Goal: Information Seeking & Learning: Learn about a topic

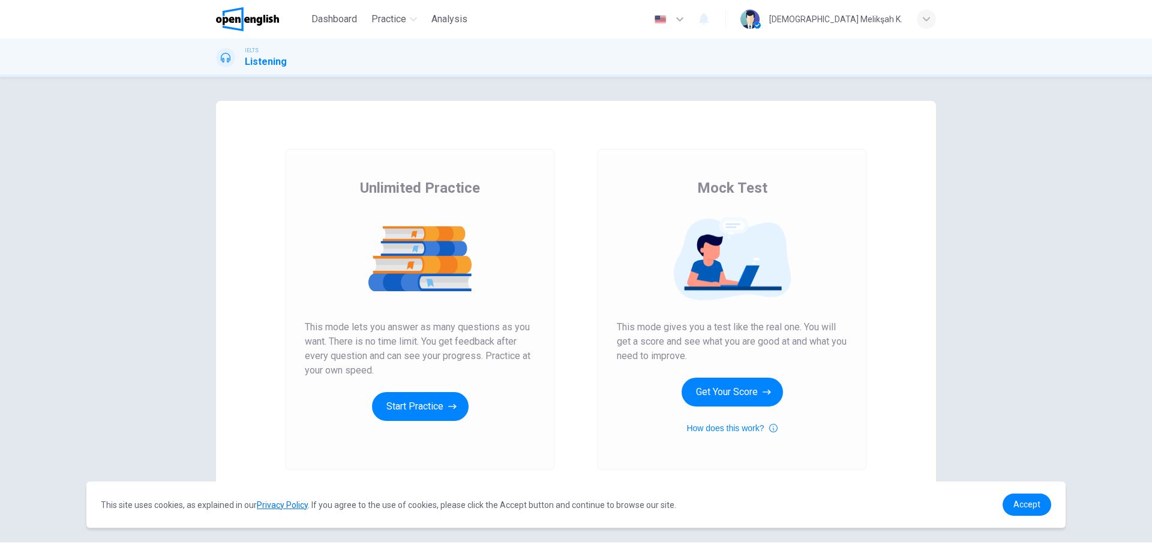
drag, startPoint x: 726, startPoint y: 330, endPoint x: 814, endPoint y: 328, distance: 87.6
click at [814, 328] on span "This mode gives you a test like the real one. You will get a score and see what…" at bounding box center [732, 341] width 230 height 43
drag, startPoint x: 739, startPoint y: 334, endPoint x: 666, endPoint y: 334, distance: 73.2
click at [782, 336] on span "This mode gives you a test like the real one. You will get a score and see what…" at bounding box center [732, 341] width 230 height 43
drag, startPoint x: 655, startPoint y: 331, endPoint x: 728, endPoint y: 337, distance: 73.5
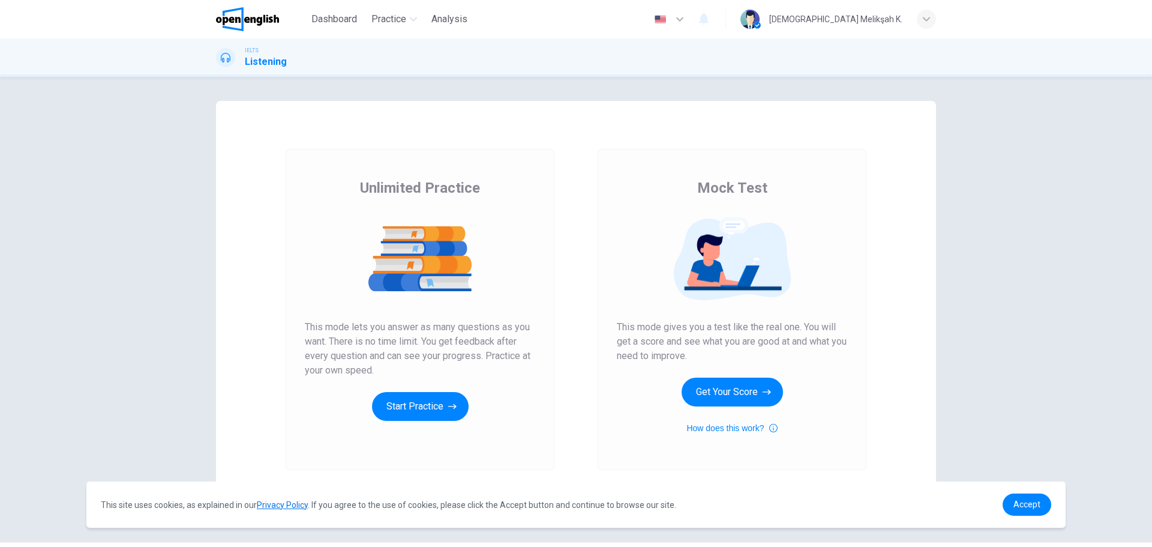
click at [731, 337] on span "This mode gives you a test like the real one. You will get a score and see what…" at bounding box center [732, 341] width 230 height 43
click at [413, 401] on button "Start Practice" at bounding box center [420, 406] width 97 height 29
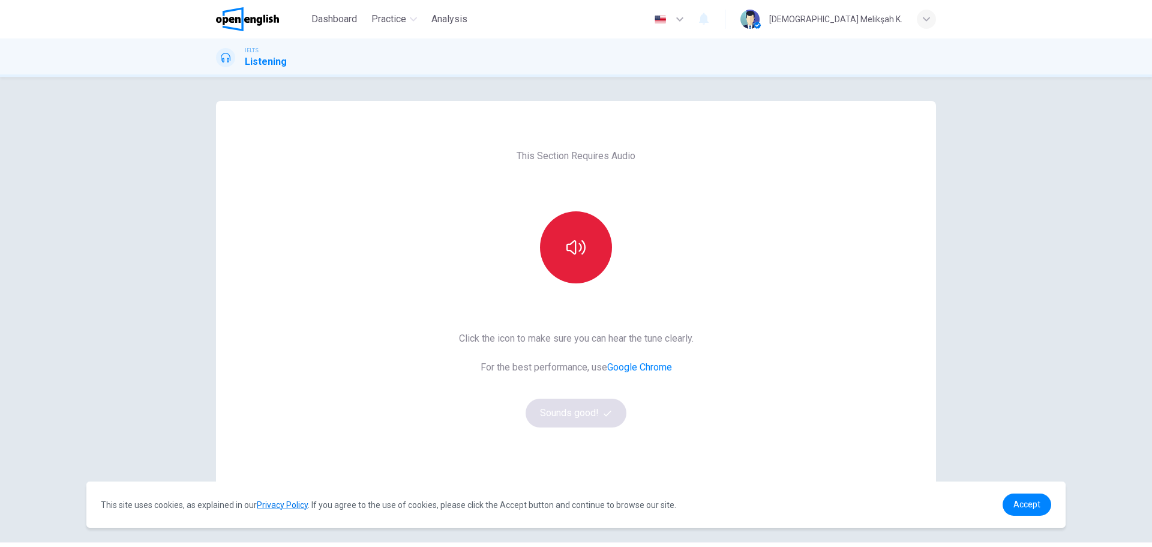
click at [567, 240] on icon "button" at bounding box center [575, 247] width 19 height 19
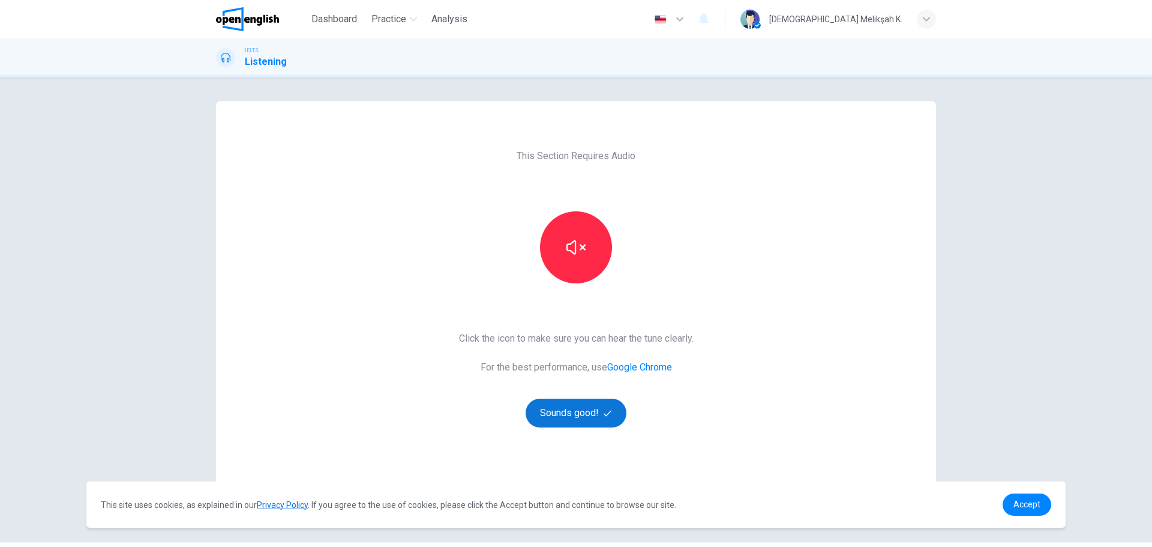
click at [611, 412] on button "Sounds good!" at bounding box center [576, 412] width 101 height 29
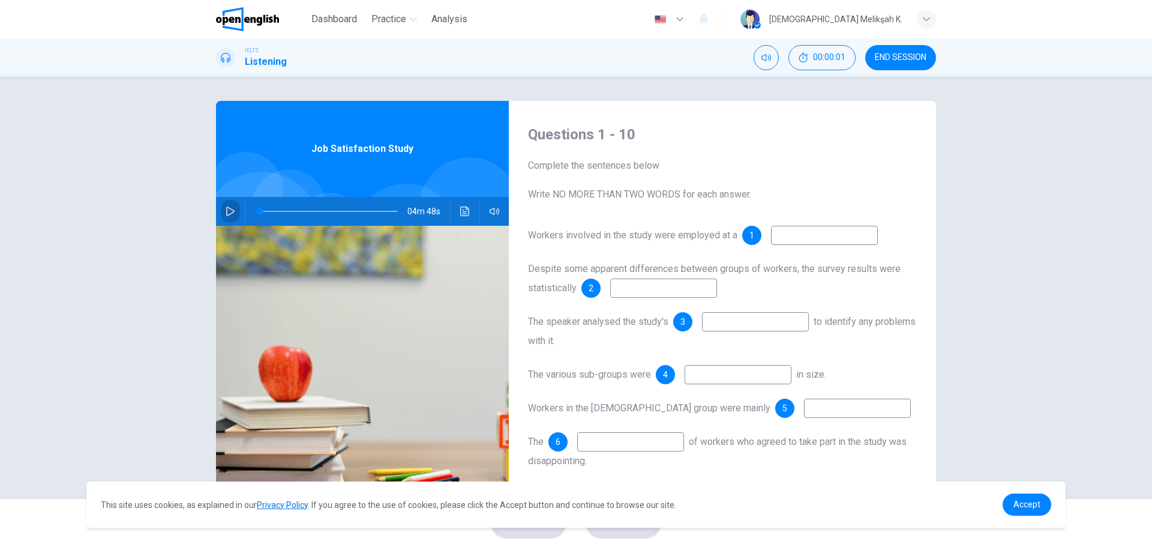
click at [229, 205] on button "button" at bounding box center [230, 211] width 19 height 29
click at [238, 206] on div "04m 32s" at bounding box center [362, 211] width 293 height 29
click at [226, 207] on icon "button" at bounding box center [231, 211] width 10 height 10
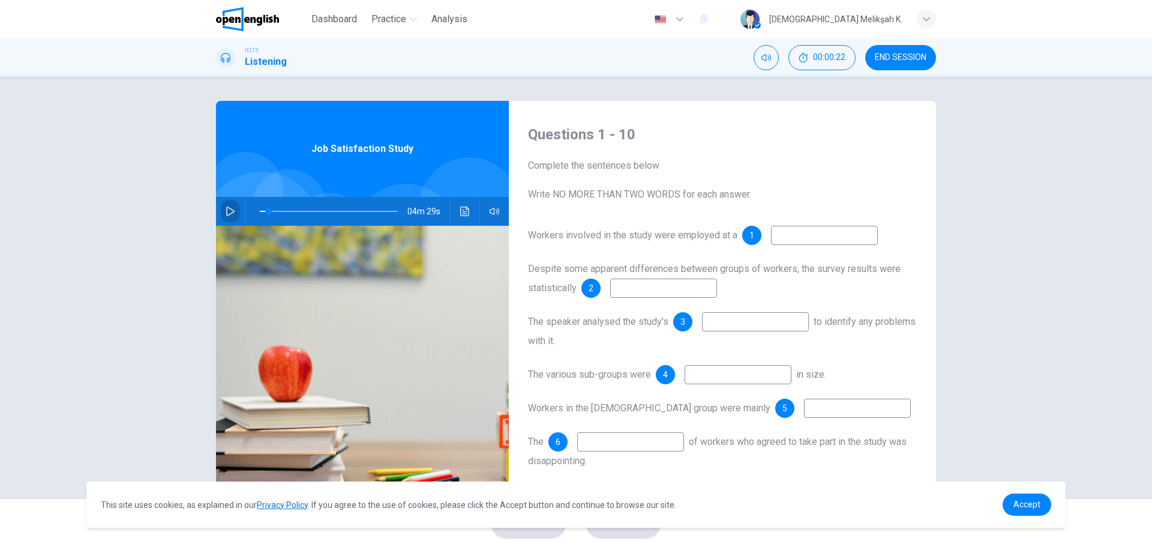
click at [226, 207] on icon "button" at bounding box center [231, 211] width 10 height 10
type input "*"
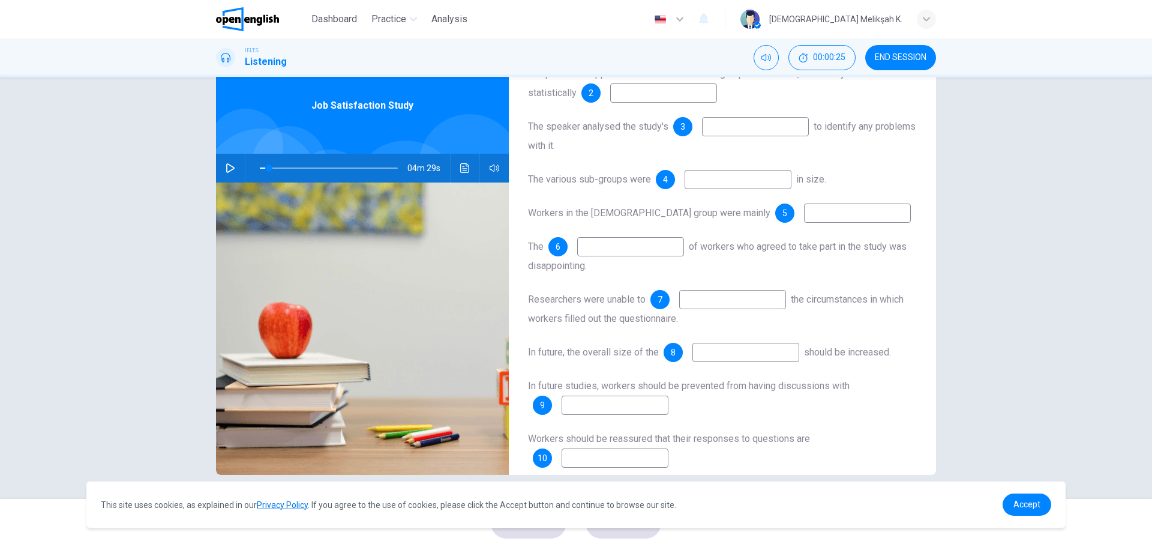
scroll to position [175, 0]
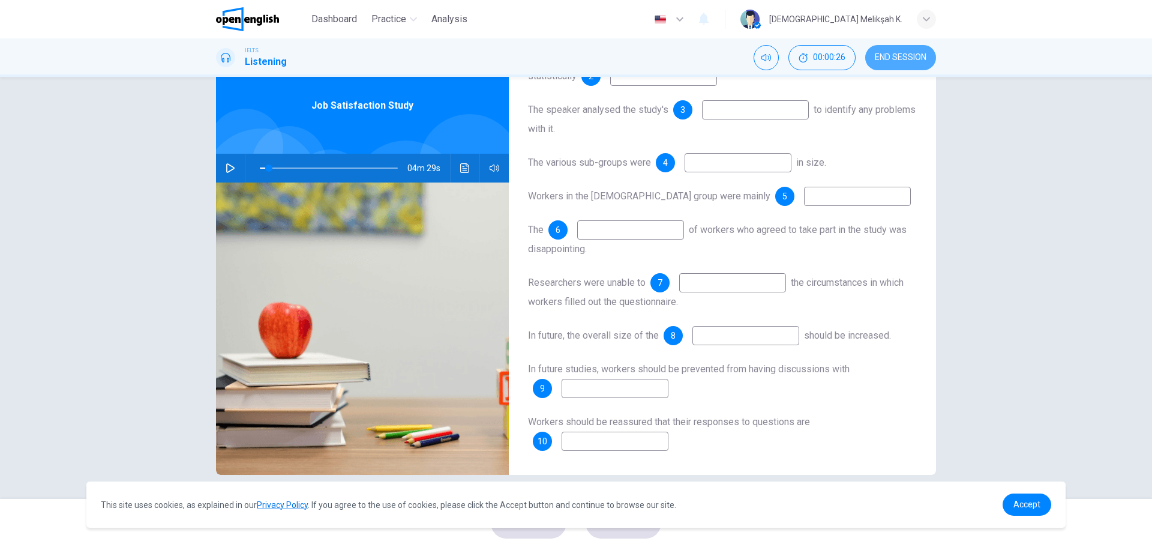
click at [890, 51] on button "END SESSION" at bounding box center [900, 57] width 71 height 25
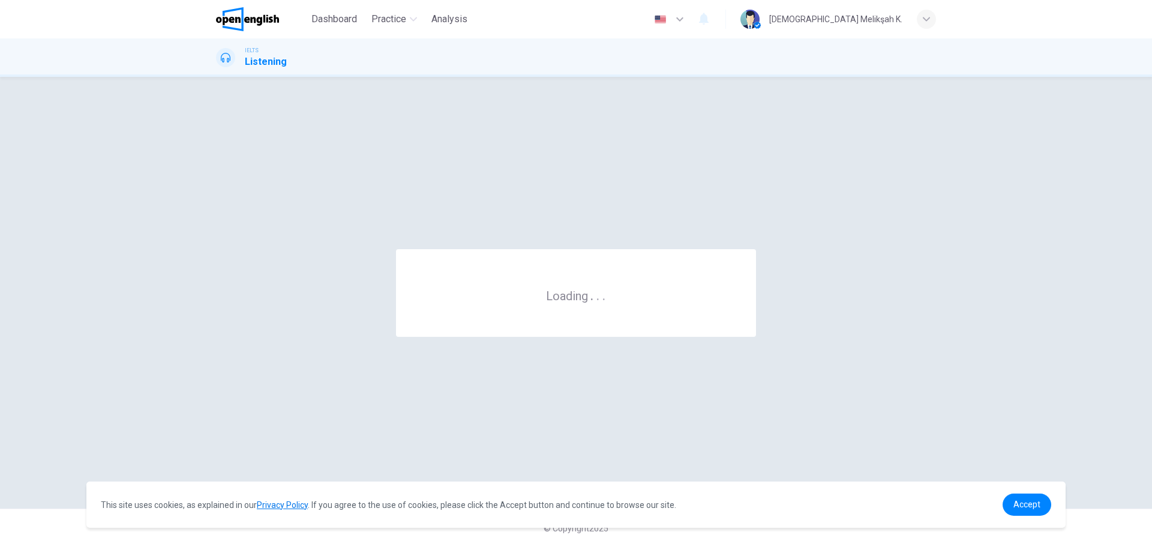
scroll to position [0, 0]
